Goal: Navigation & Orientation: Understand site structure

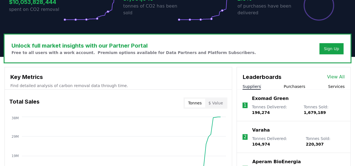
scroll to position [140, 0]
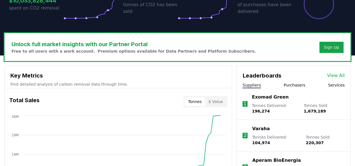
click at [290, 84] on button "Purchasers" at bounding box center [294, 85] width 22 height 6
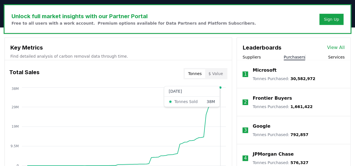
scroll to position [196, 0]
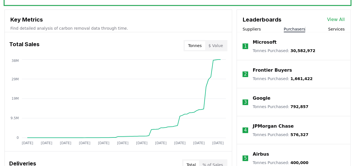
click at [254, 28] on button "Suppliers" at bounding box center [251, 29] width 18 height 6
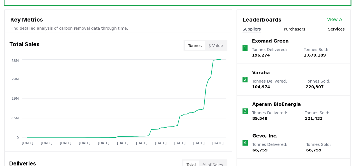
click at [336, 29] on button "Services" at bounding box center [336, 29] width 17 height 6
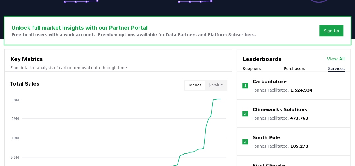
scroll to position [118, 0]
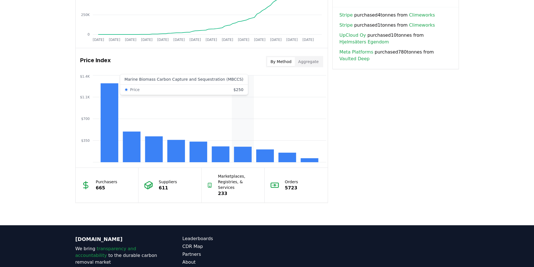
scroll to position [461, 0]
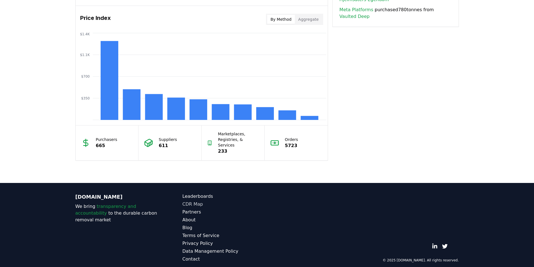
click at [194, 201] on link "CDR Map" at bounding box center [224, 204] width 85 height 7
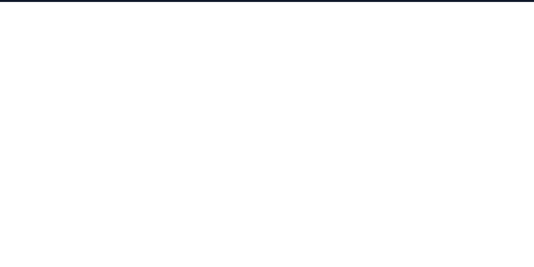
scroll to position [33, 0]
